Goal: Task Accomplishment & Management: Manage account settings

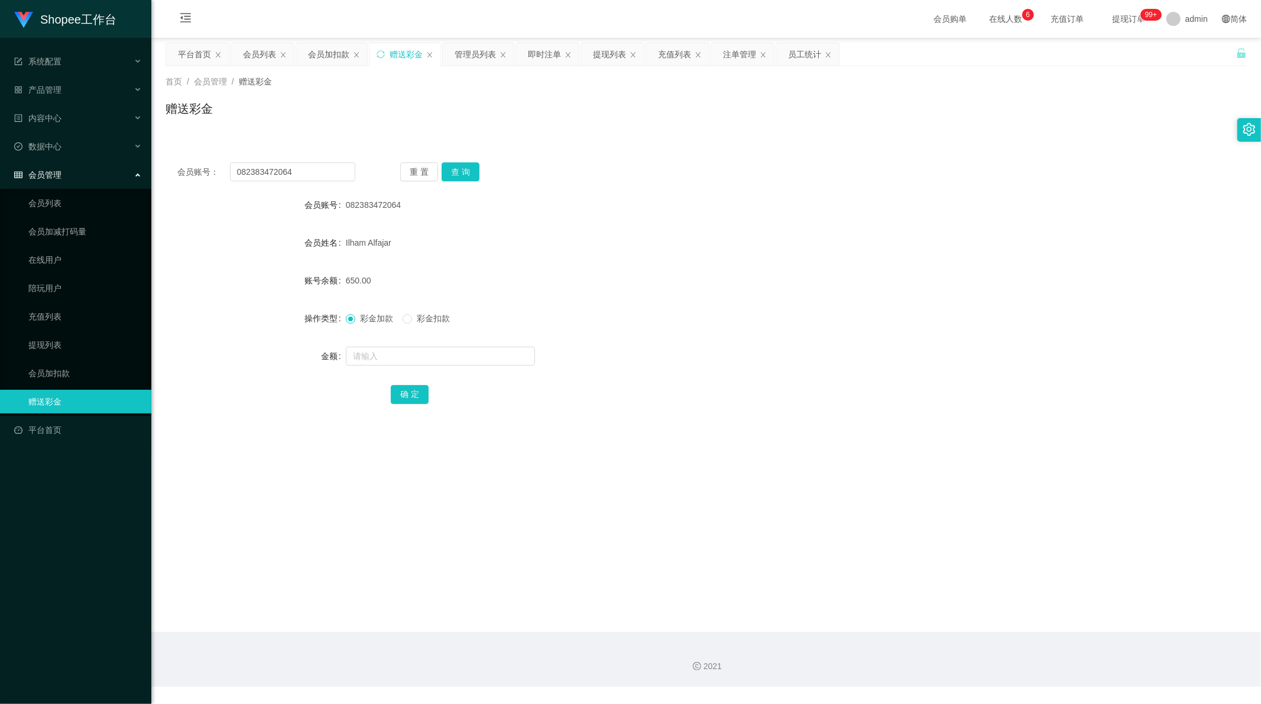
scroll to position [1, 0]
click at [320, 57] on div "会员加扣款" at bounding box center [328, 54] width 41 height 22
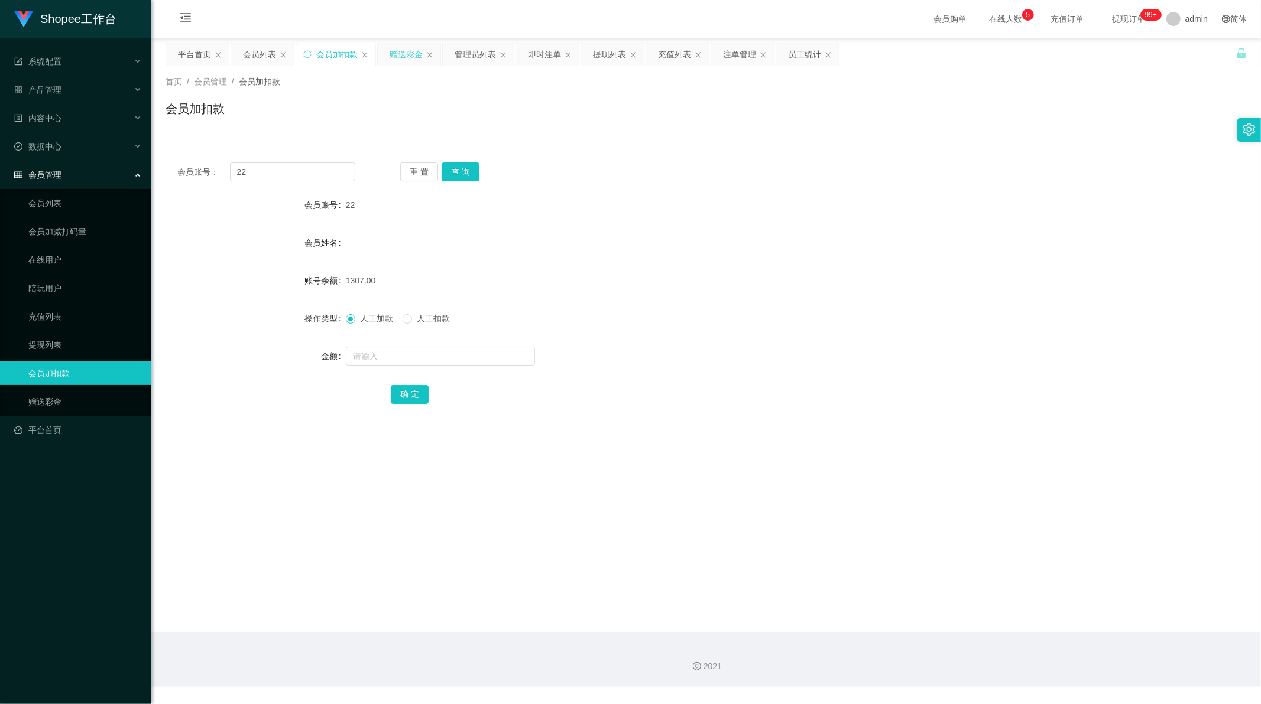
click at [399, 51] on div "赠送彩金" at bounding box center [405, 54] width 33 height 22
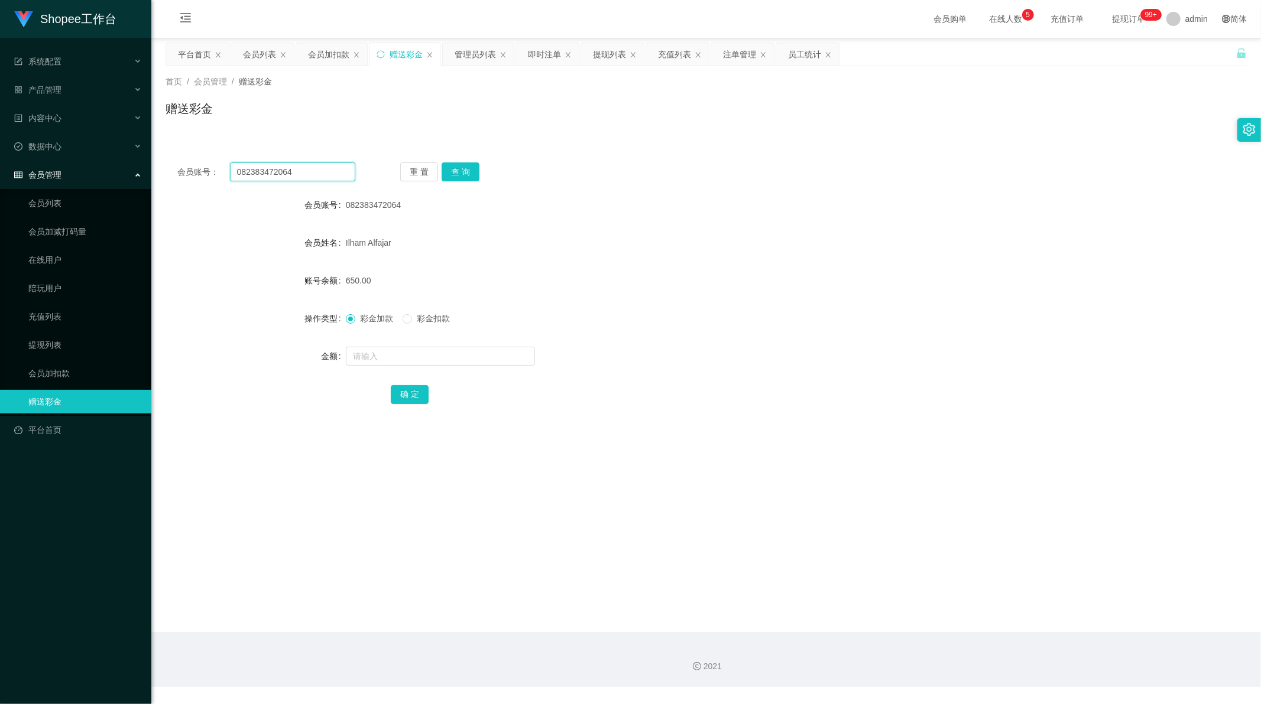
click at [287, 166] on input "082383472064" at bounding box center [293, 172] width 126 height 19
drag, startPoint x: 287, startPoint y: 166, endPoint x: 383, endPoint y: 168, distance: 95.8
click at [291, 168] on input "082383472064" at bounding box center [293, 172] width 126 height 19
paste input "991597237"
type input "08991597237"
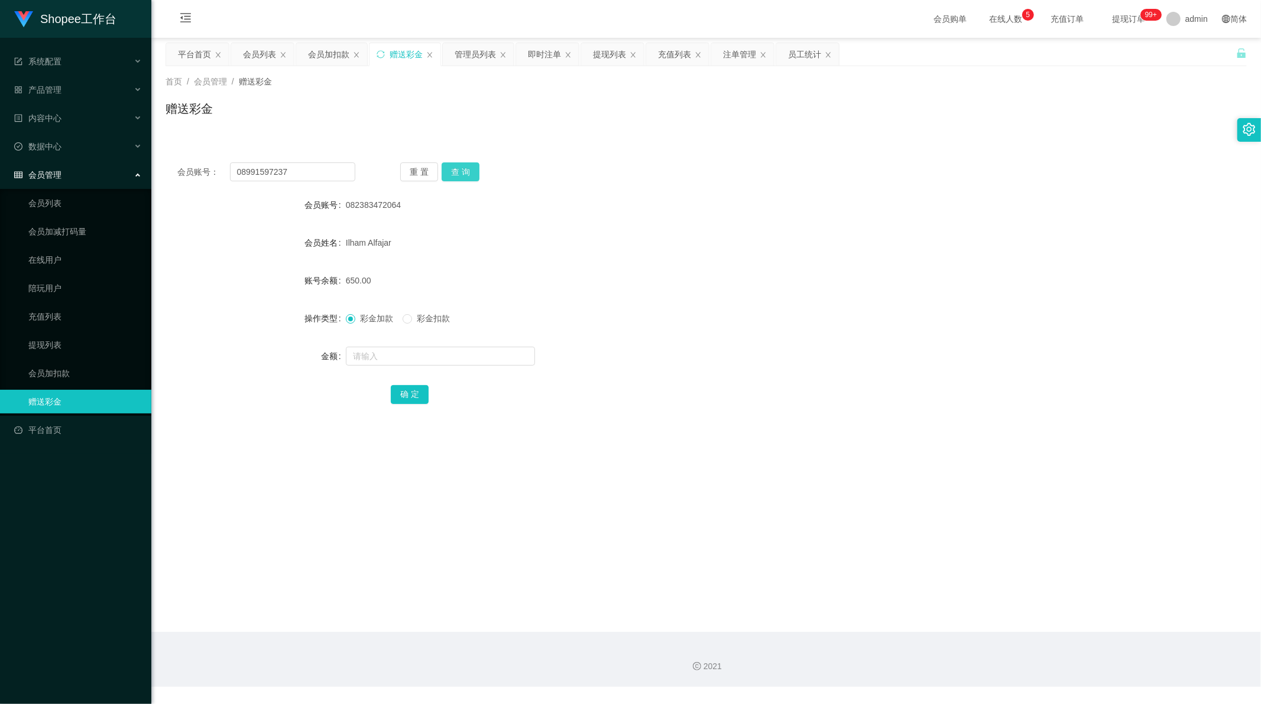
click at [452, 174] on button "查 询" at bounding box center [460, 172] width 38 height 19
click at [379, 356] on input "text" at bounding box center [440, 356] width 189 height 19
type input "80"
click at [411, 396] on button "确 定" at bounding box center [410, 394] width 38 height 19
click at [284, 167] on input "08991597237" at bounding box center [293, 172] width 126 height 19
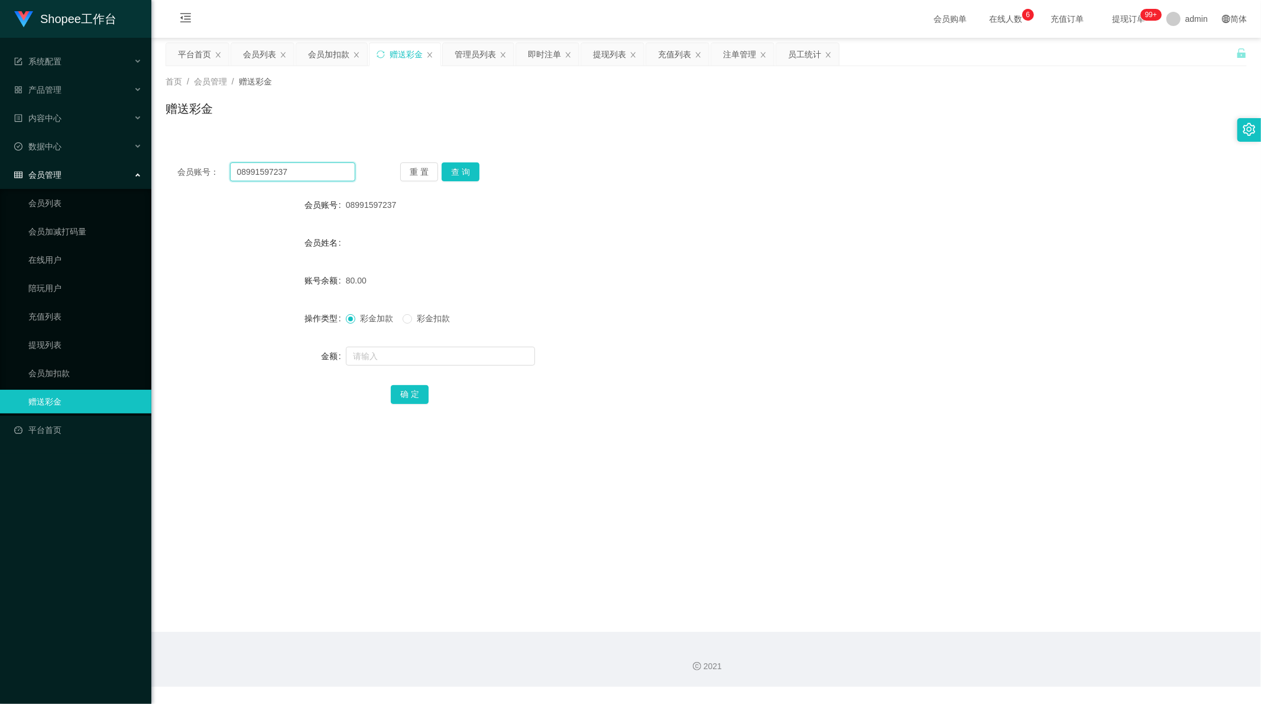
click at [284, 167] on input "08991597237" at bounding box center [293, 172] width 126 height 19
paste input "wanwan"
type input "wanwan"
click at [449, 167] on button "查 询" at bounding box center [460, 172] width 38 height 19
click at [394, 349] on input "text" at bounding box center [440, 356] width 189 height 19
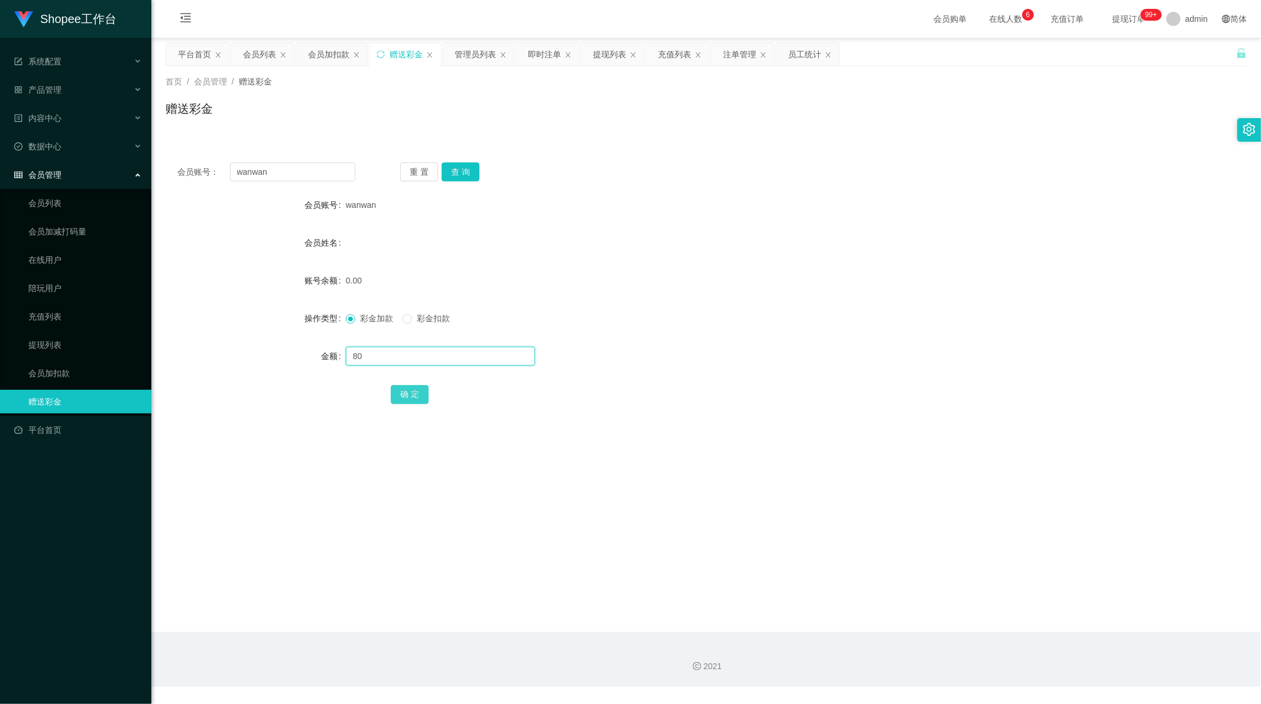
type input "80"
click at [418, 394] on button "确 定" at bounding box center [410, 394] width 38 height 19
click at [288, 167] on input "wanwan" at bounding box center [293, 172] width 126 height 19
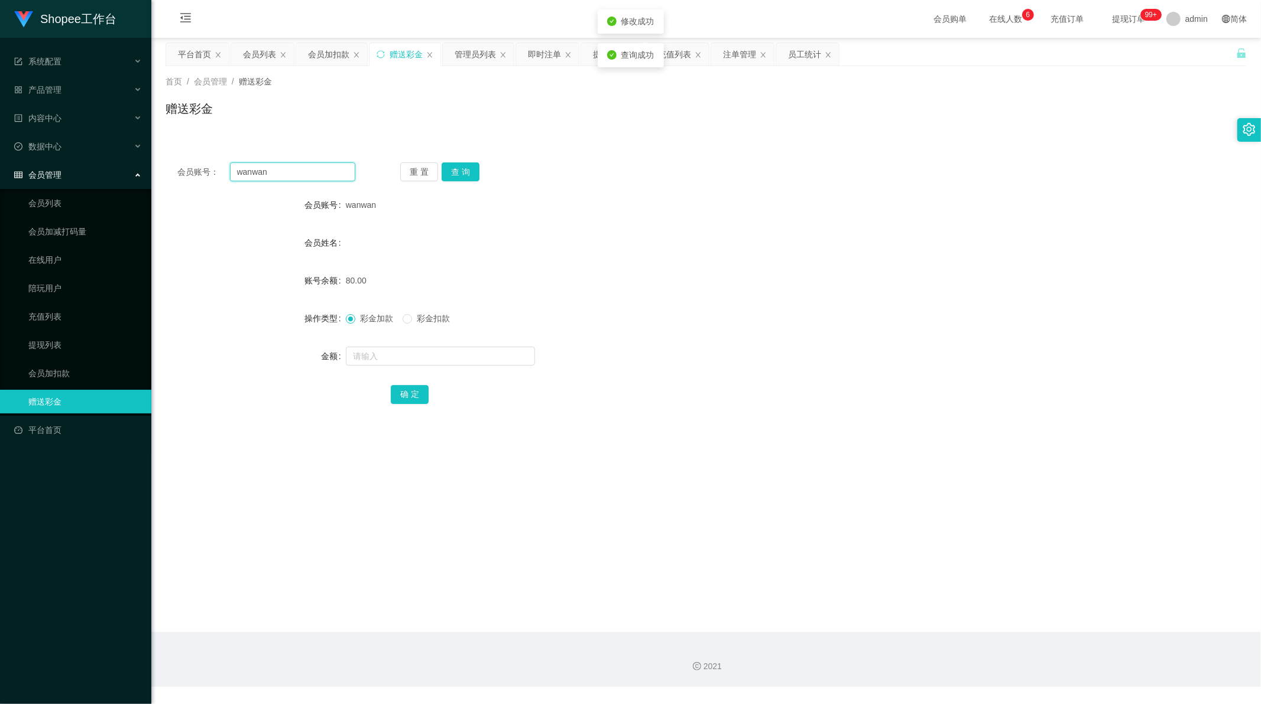
paste input "g8890"
type input "wang8890"
click at [465, 167] on button "查 询" at bounding box center [460, 172] width 38 height 19
click at [369, 356] on input "text" at bounding box center [440, 356] width 189 height 19
type input "80"
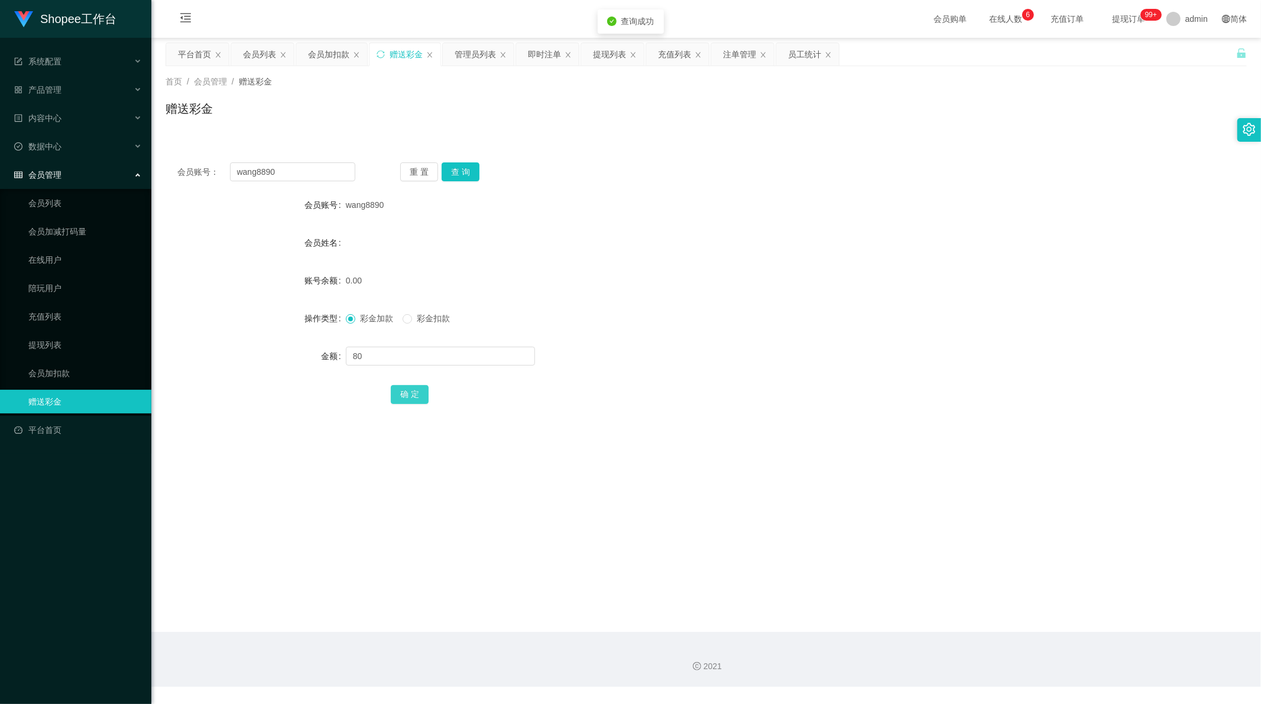
click at [411, 393] on button "确 定" at bounding box center [410, 394] width 38 height 19
click at [599, 54] on div "提现列表" at bounding box center [609, 54] width 33 height 22
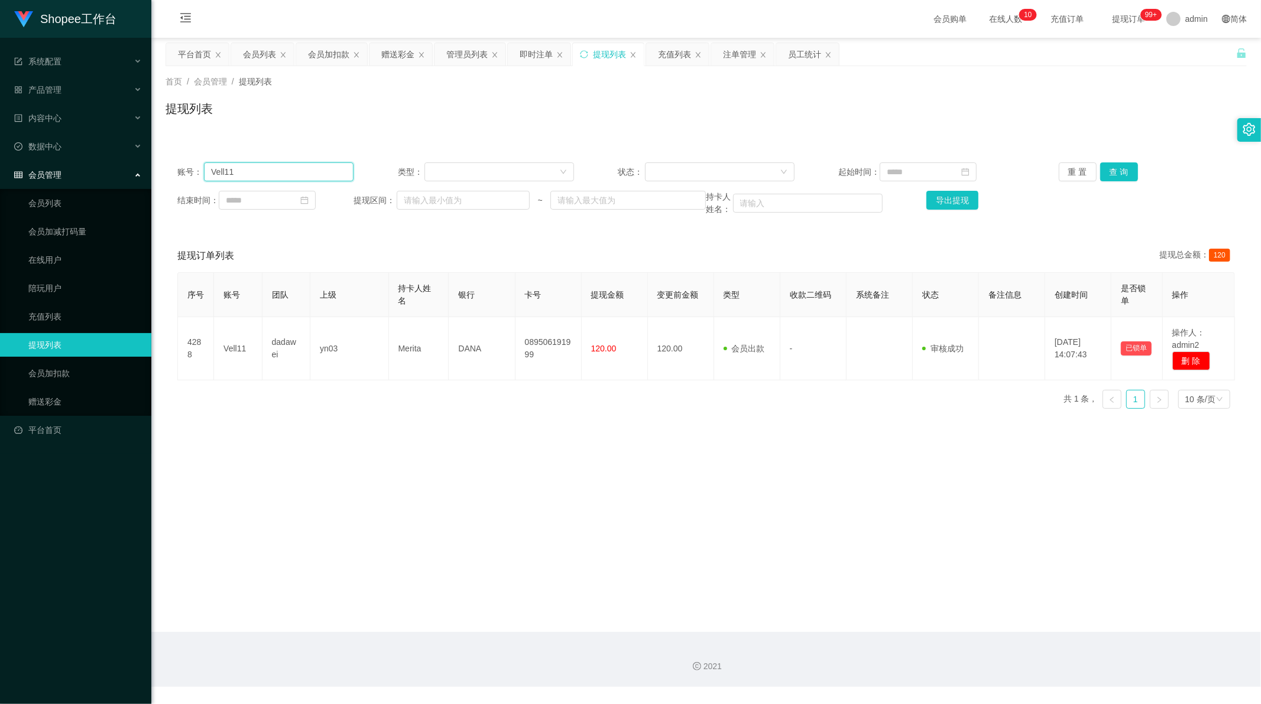
click at [291, 171] on input "Vell11" at bounding box center [279, 172] width 150 height 19
drag, startPoint x: 291, startPoint y: 171, endPoint x: 837, endPoint y: 140, distance: 546.4
click at [307, 171] on input "Vell11" at bounding box center [279, 172] width 150 height 19
paste input "085236500325"
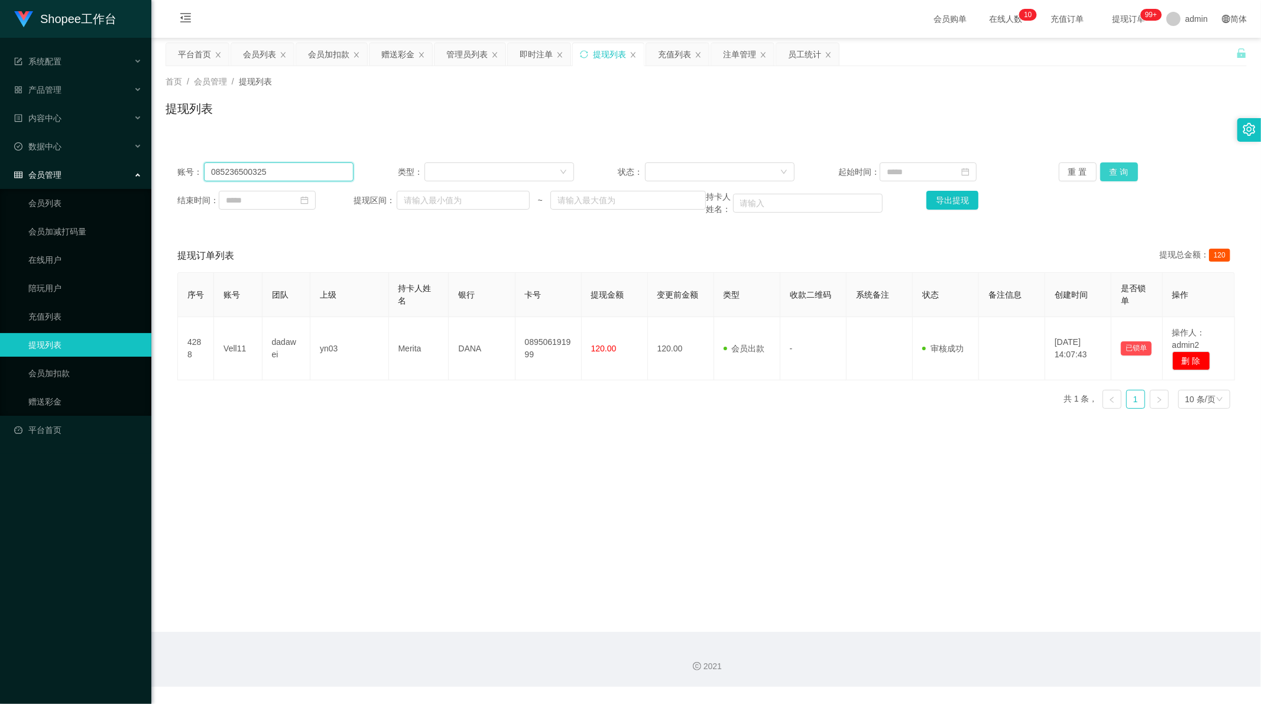
type input "085236500325"
drag, startPoint x: 1107, startPoint y: 168, endPoint x: 1087, endPoint y: 186, distance: 26.8
click at [1107, 168] on button "查 询" at bounding box center [1119, 172] width 38 height 19
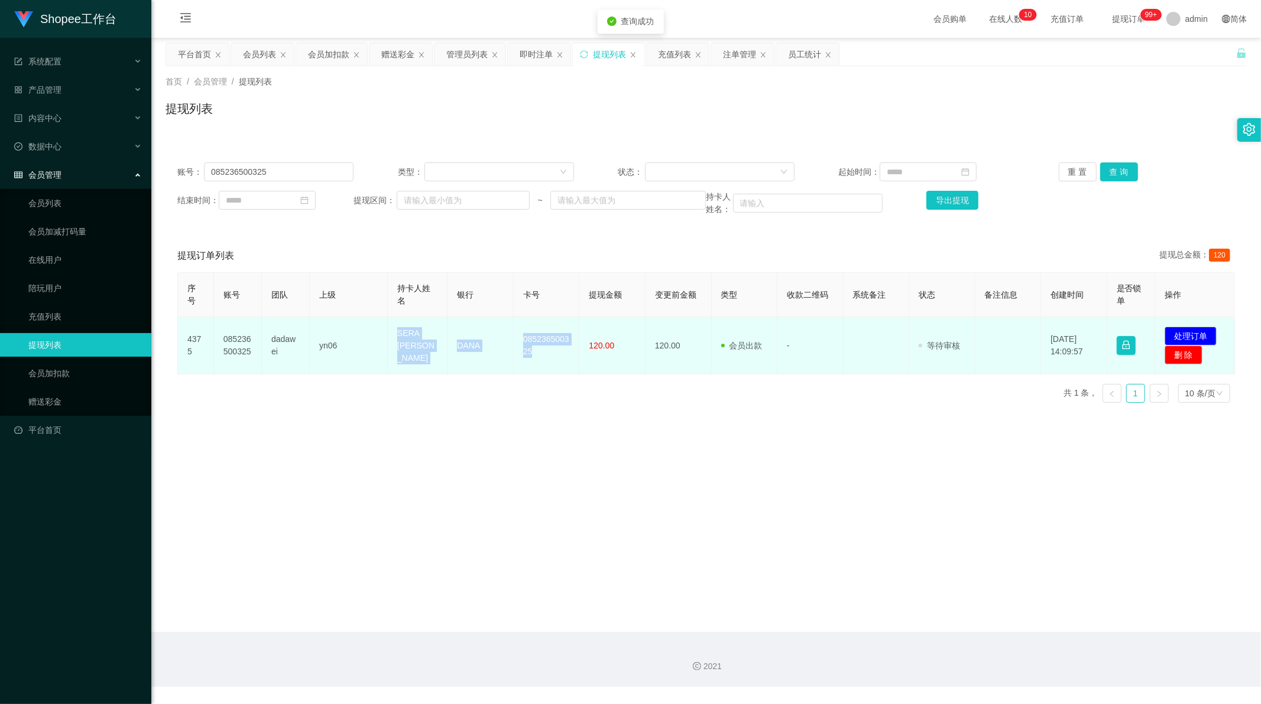
drag, startPoint x: 393, startPoint y: 333, endPoint x: 565, endPoint y: 363, distance: 174.5
click at [565, 363] on tr "4375 085236500325 dadawei yn06 SERA [PERSON_NAME] DANA 085236500325 120.00 120.…" at bounding box center [706, 345] width 1057 height 57
copy tr "SERA [PERSON_NAME] DANA 085236500325"
click at [1183, 339] on button "处理订单" at bounding box center [1190, 336] width 52 height 19
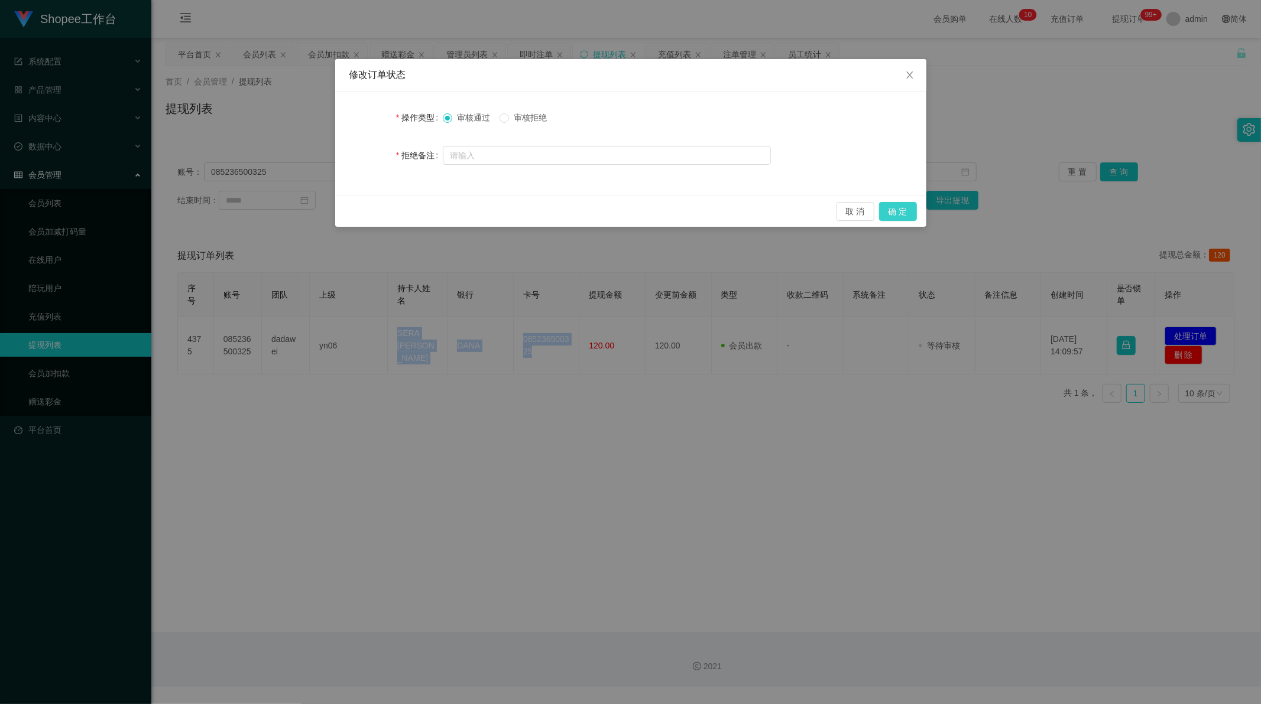
click at [896, 209] on button "确 定" at bounding box center [898, 211] width 38 height 19
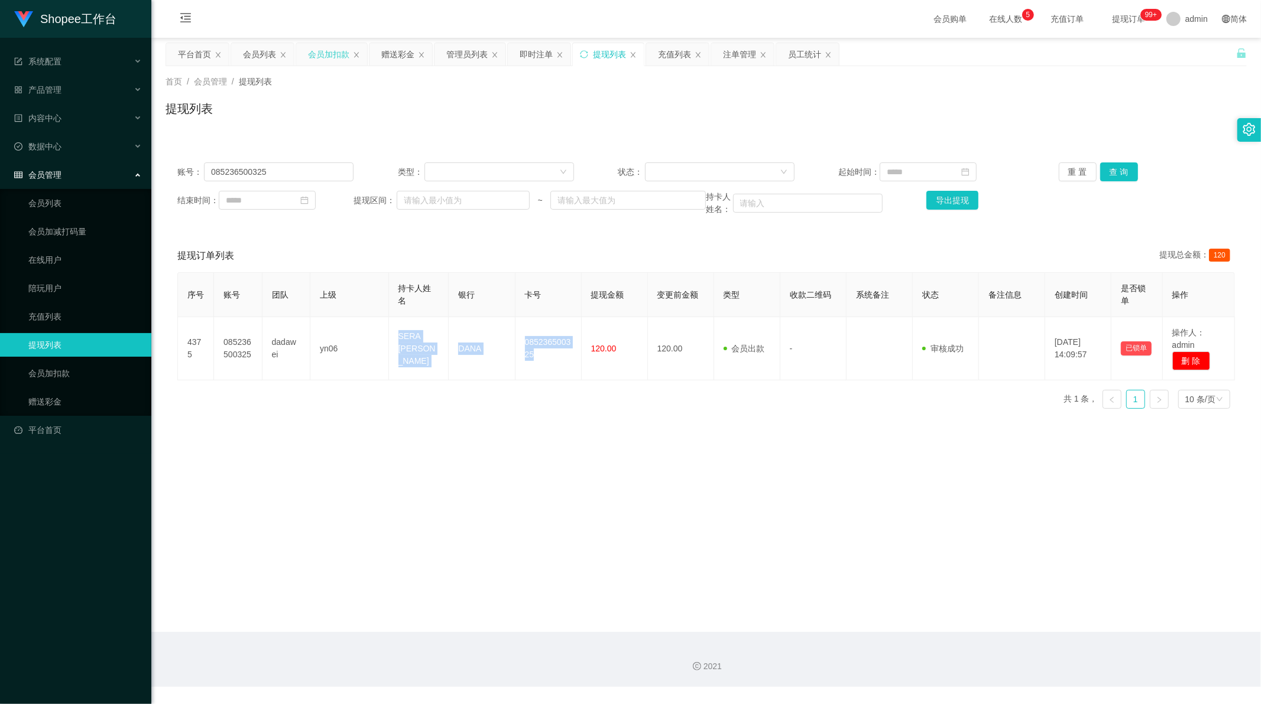
click at [325, 57] on div "会员加扣款" at bounding box center [328, 54] width 41 height 22
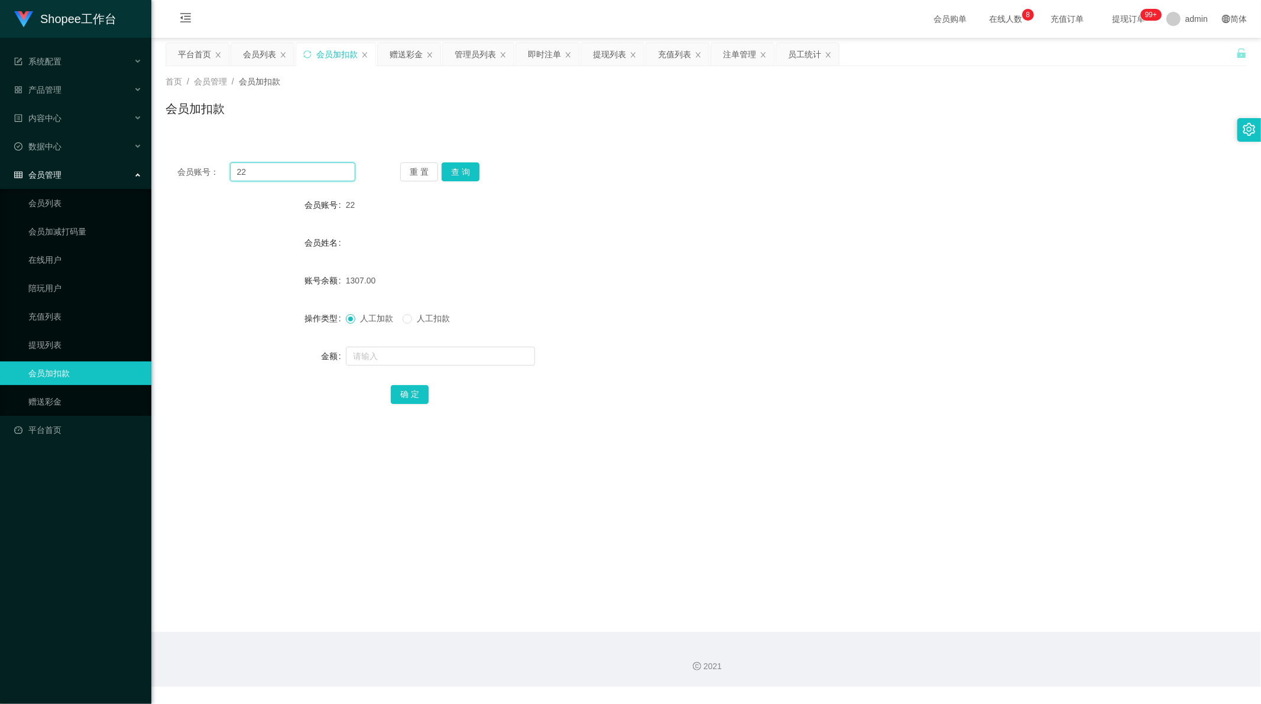
click at [291, 174] on input "22" at bounding box center [293, 172] width 126 height 19
paste input "A986"
type input "A986"
click at [461, 168] on button "查 询" at bounding box center [460, 172] width 38 height 19
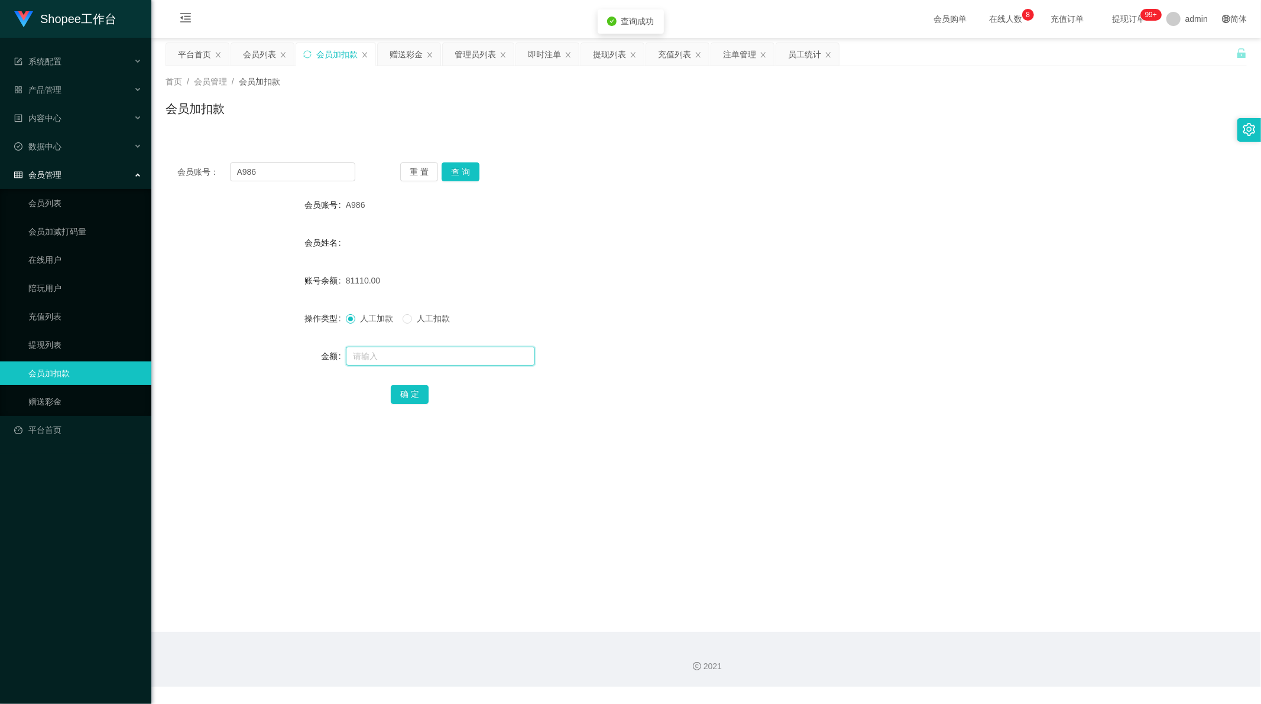
click at [386, 352] on input "text" at bounding box center [440, 356] width 189 height 19
type input "759"
click at [403, 399] on button "确 定" at bounding box center [410, 394] width 38 height 19
click at [259, 182] on div "会员账号： A986 重 置 查 询 会员账号 A986 会员姓名 账号余额 81869.00 操作类型 人工加款 人工扣款 金额 确 定" at bounding box center [705, 291] width 1081 height 281
click at [260, 181] on input "A986" at bounding box center [293, 172] width 126 height 19
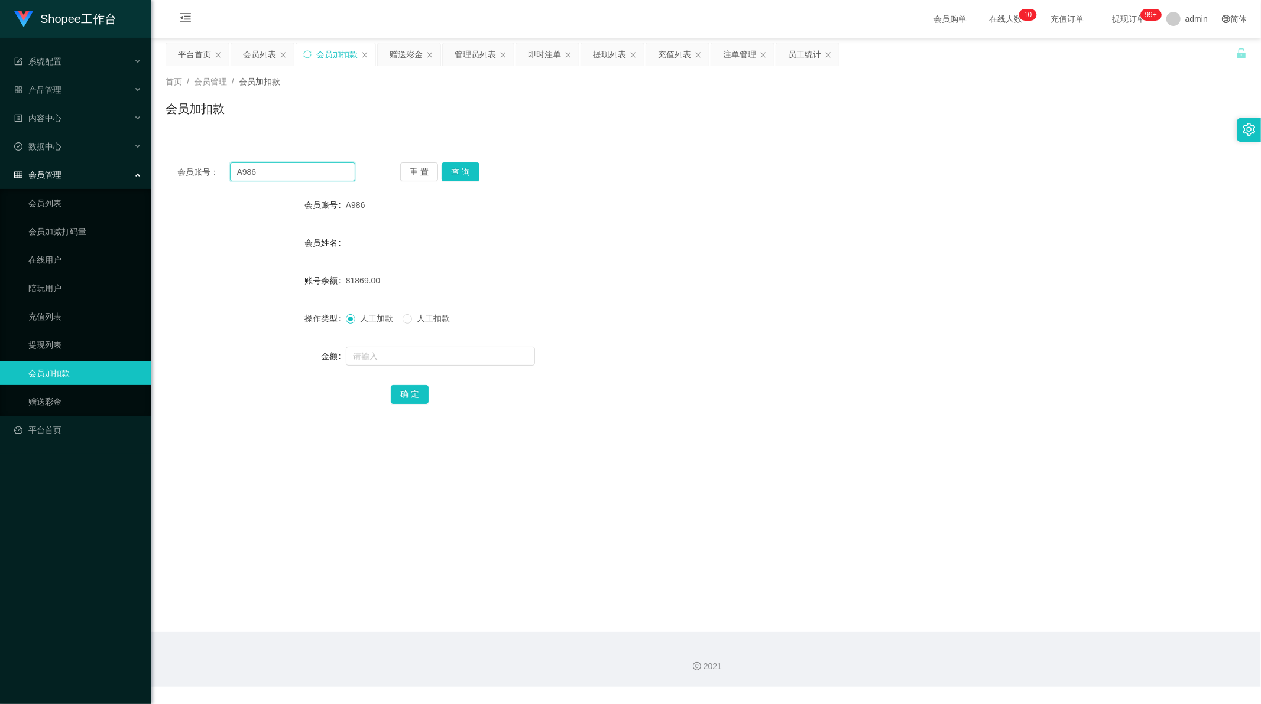
click at [260, 181] on input "A986" at bounding box center [293, 172] width 126 height 19
paste input "982"
type input "982"
click at [462, 173] on button "查 询" at bounding box center [460, 172] width 38 height 19
drag, startPoint x: 388, startPoint y: 358, endPoint x: 389, endPoint y: 351, distance: 6.6
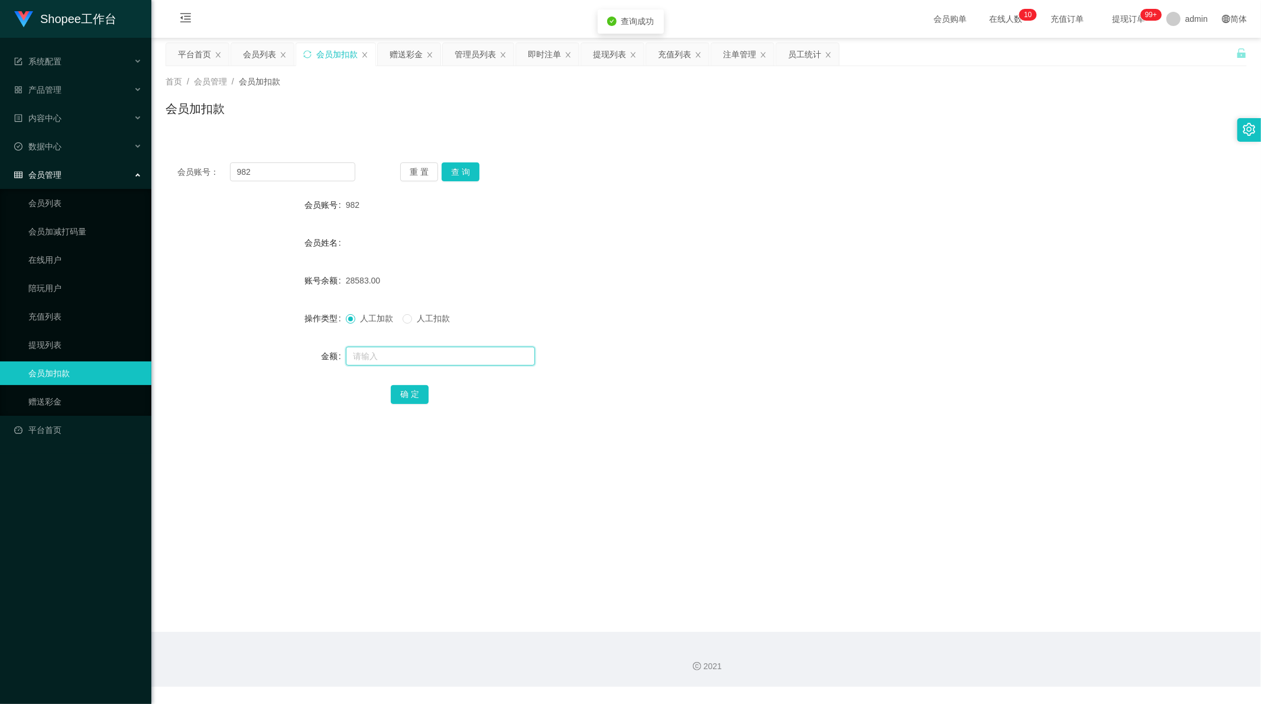
click at [389, 351] on input "text" at bounding box center [440, 356] width 189 height 19
type input "759"
click at [405, 394] on button "确 定" at bounding box center [410, 394] width 38 height 19
click at [278, 181] on input "982" at bounding box center [293, 172] width 126 height 19
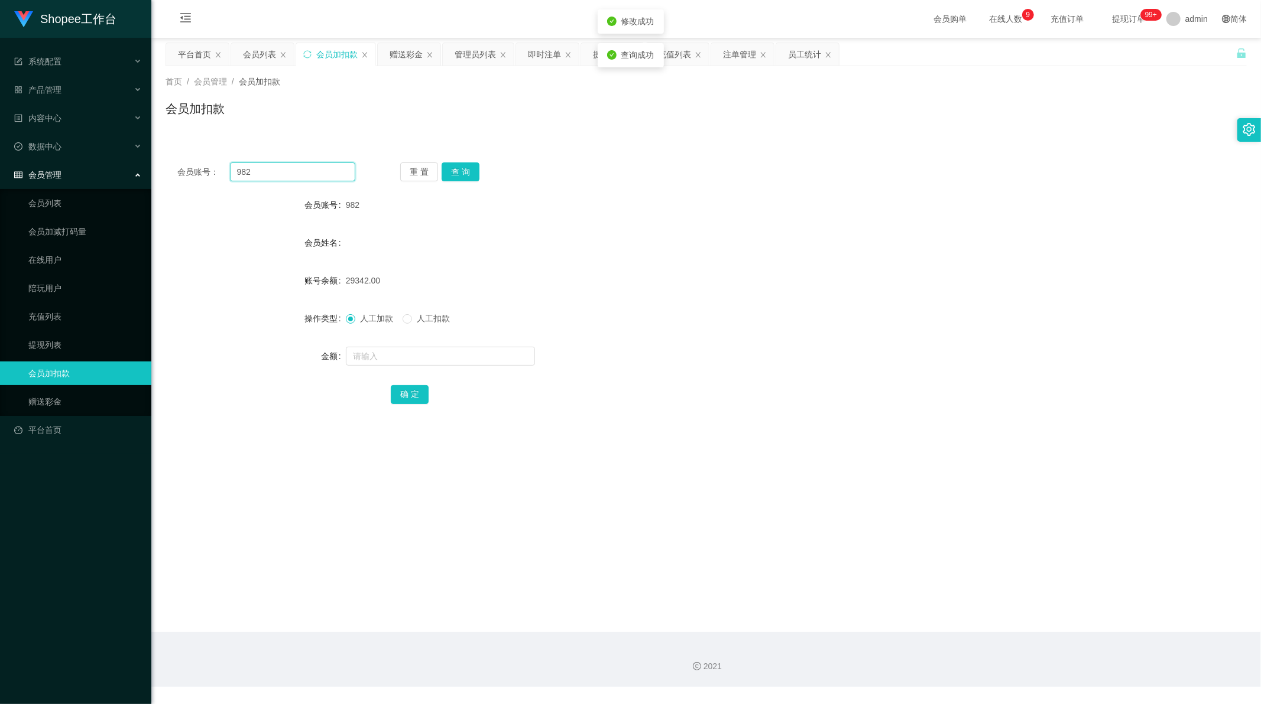
drag, startPoint x: 278, startPoint y: 181, endPoint x: 339, endPoint y: 168, distance: 62.1
click at [280, 181] on input "982" at bounding box center [293, 172] width 126 height 19
paste input "A983"
type input "A983"
click at [461, 170] on button "查 询" at bounding box center [460, 172] width 38 height 19
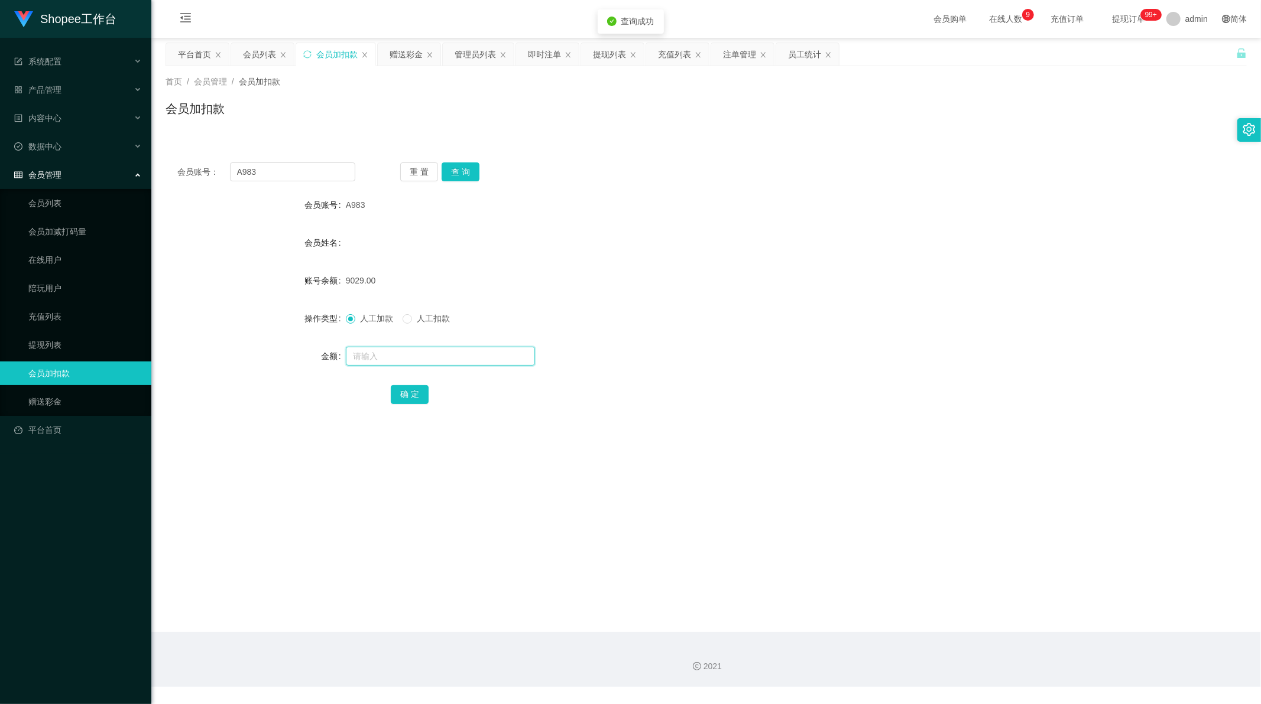
click at [379, 359] on input "text" at bounding box center [440, 356] width 189 height 19
type input "760"
click at [417, 391] on button "确 定" at bounding box center [410, 394] width 38 height 19
click at [393, 50] on div "赠送彩金" at bounding box center [405, 54] width 33 height 22
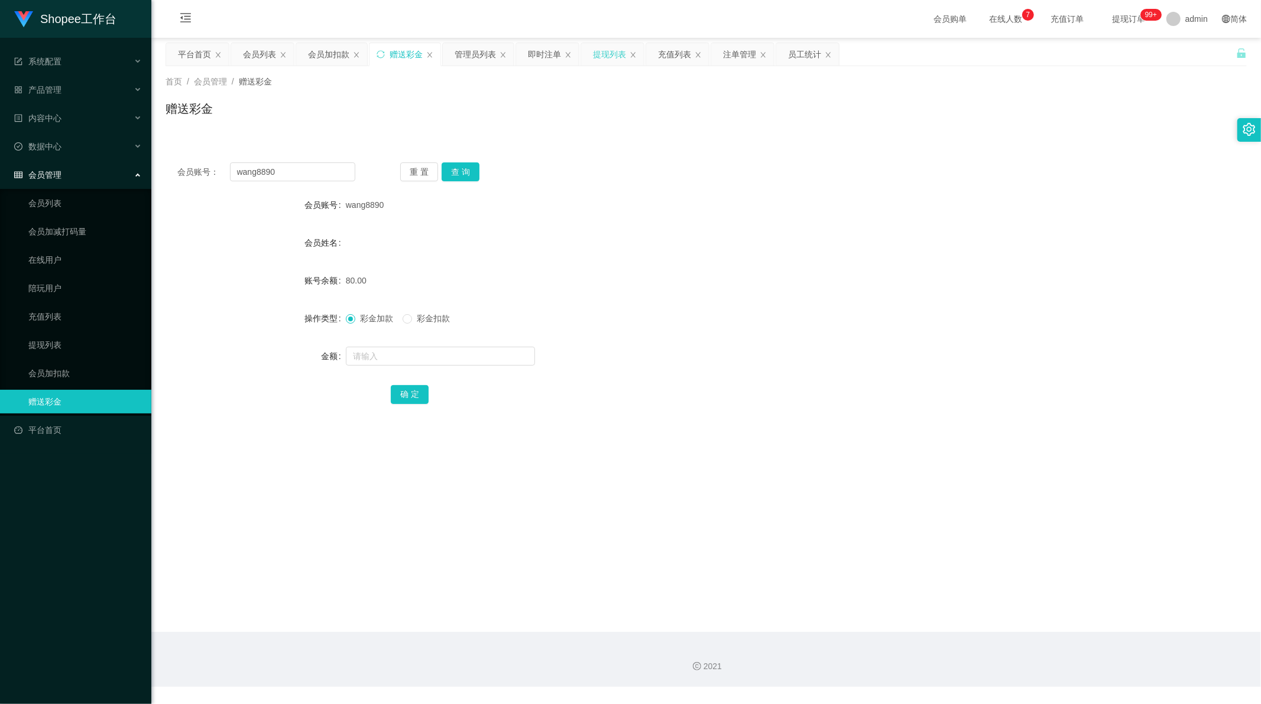
click at [617, 60] on div "提现列表" at bounding box center [609, 54] width 33 height 22
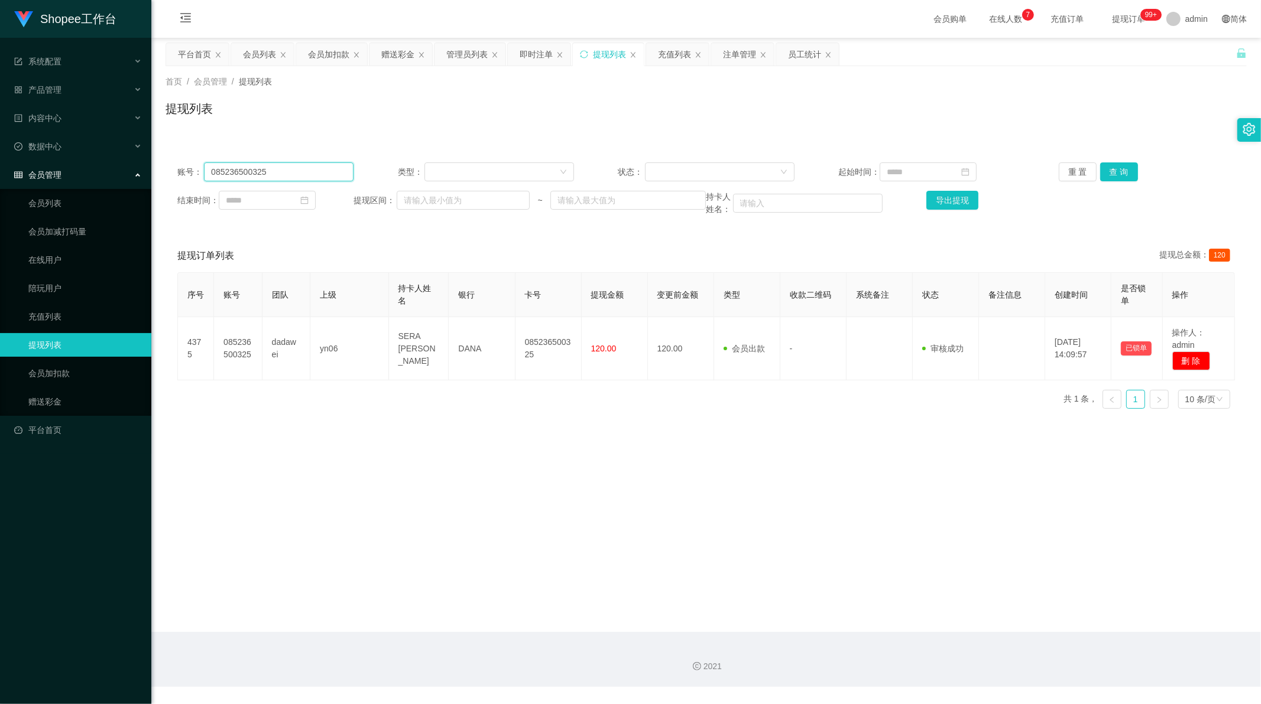
click at [275, 173] on input "085236500325" at bounding box center [279, 172] width 150 height 19
drag, startPoint x: 275, startPoint y: 173, endPoint x: 291, endPoint y: 168, distance: 16.1
click at [275, 171] on input "085236500325" at bounding box center [279, 172] width 150 height 19
paste input "[PERSON_NAME]"
type input "[PERSON_NAME]"
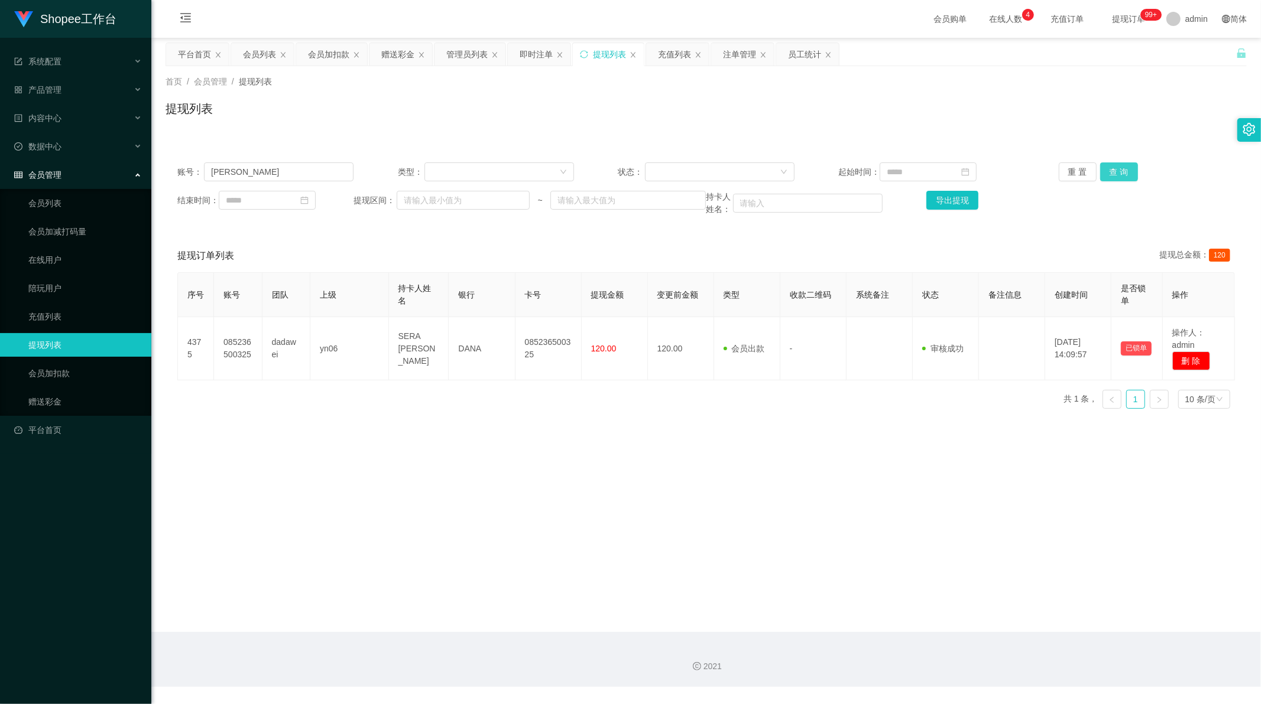
click at [1127, 164] on button "查 询" at bounding box center [1119, 172] width 38 height 19
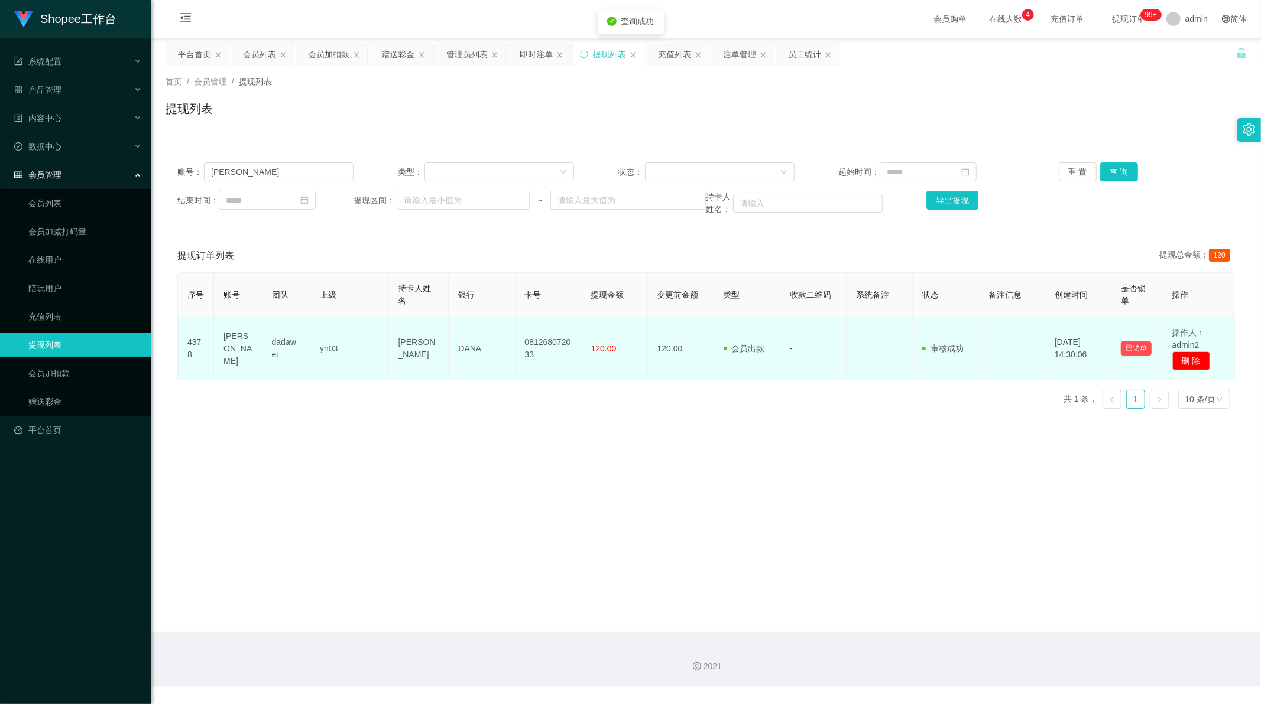
click at [538, 346] on td "081268072033" at bounding box center [548, 348] width 66 height 63
copy td "081268072033"
